Goal: Information Seeking & Learning: Check status

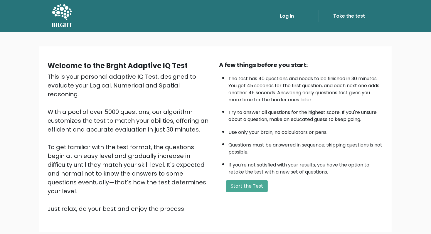
scroll to position [0, 0]
click at [256, 181] on button "Start the Test" at bounding box center [247, 186] width 42 height 12
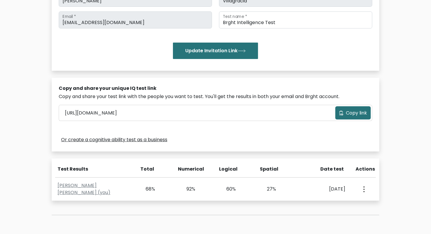
scroll to position [117, 0]
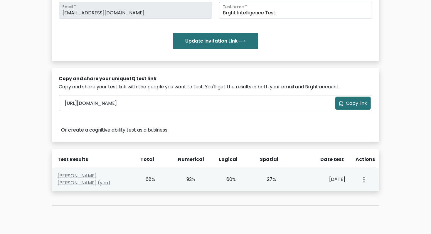
drag, startPoint x: 359, startPoint y: 181, endPoint x: 369, endPoint y: 180, distance: 10.3
click at [369, 180] on div "View Profile" at bounding box center [363, 179] width 20 height 18
click at [363, 180] on button "button" at bounding box center [363, 179] width 5 height 18
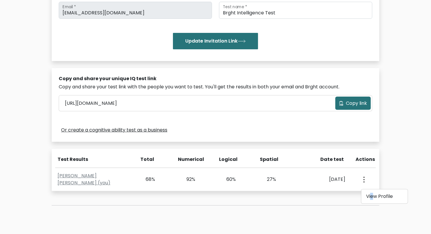
drag, startPoint x: 370, startPoint y: 189, endPoint x: 373, endPoint y: 197, distance: 8.4
click at [373, 197] on ul "View Profile" at bounding box center [384, 196] width 47 height 15
click at [373, 197] on div "Test the IQ of other people 40 questions 30 minutes English Create your unique …" at bounding box center [215, 71] width 335 height 298
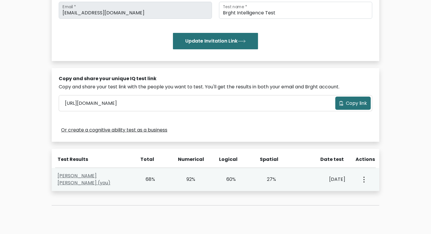
click at [110, 176] on link "Kenson Lovell Villagracia (you)" at bounding box center [84, 179] width 53 height 14
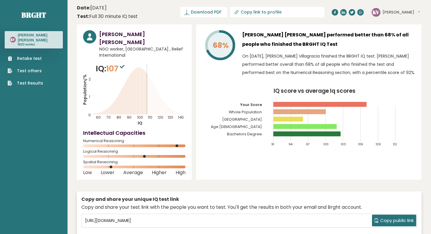
scroll to position [0, 0]
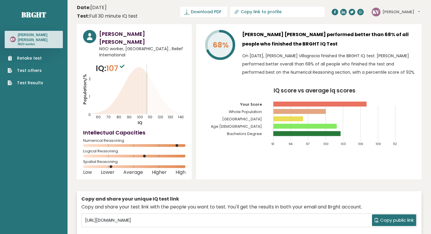
click at [232, 156] on div "68% Kenson Lovell Villagracia performed better than 68% of all people who finis…" at bounding box center [308, 101] width 225 height 155
